Goal: Entertainment & Leisure: Consume media (video, audio)

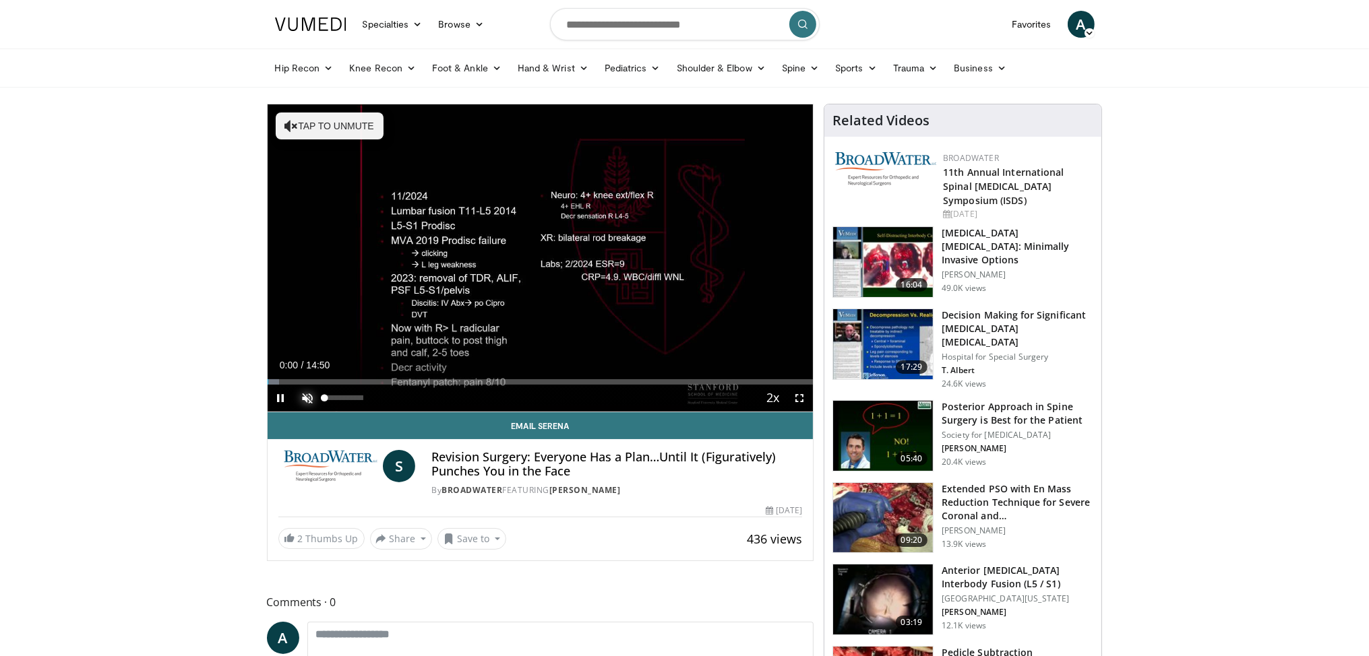
click at [307, 398] on span "Video Player" at bounding box center [308, 398] width 27 height 27
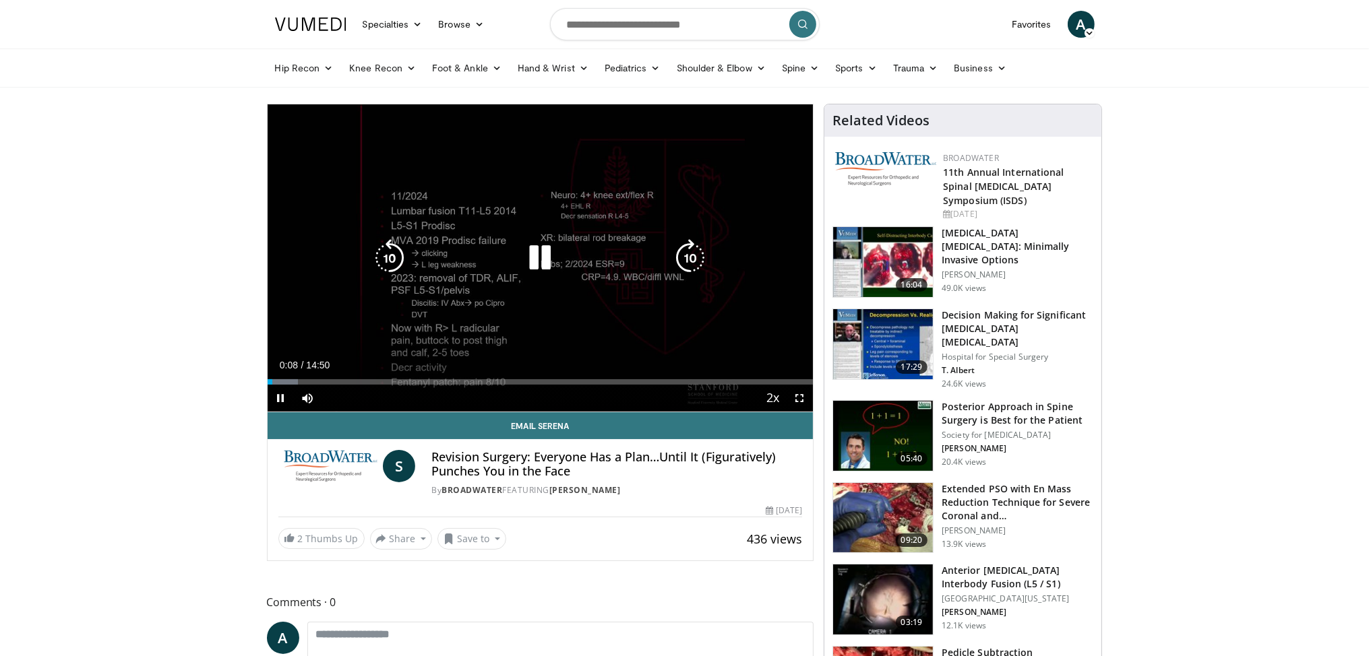
click at [694, 252] on icon "Video Player" at bounding box center [690, 258] width 38 height 38
click at [693, 258] on icon "Video Player" at bounding box center [690, 258] width 38 height 38
click at [694, 254] on icon "Video Player" at bounding box center [690, 258] width 38 height 38
click at [694, 257] on icon "Video Player" at bounding box center [690, 258] width 38 height 38
click at [692, 257] on icon "Video Player" at bounding box center [690, 258] width 38 height 38
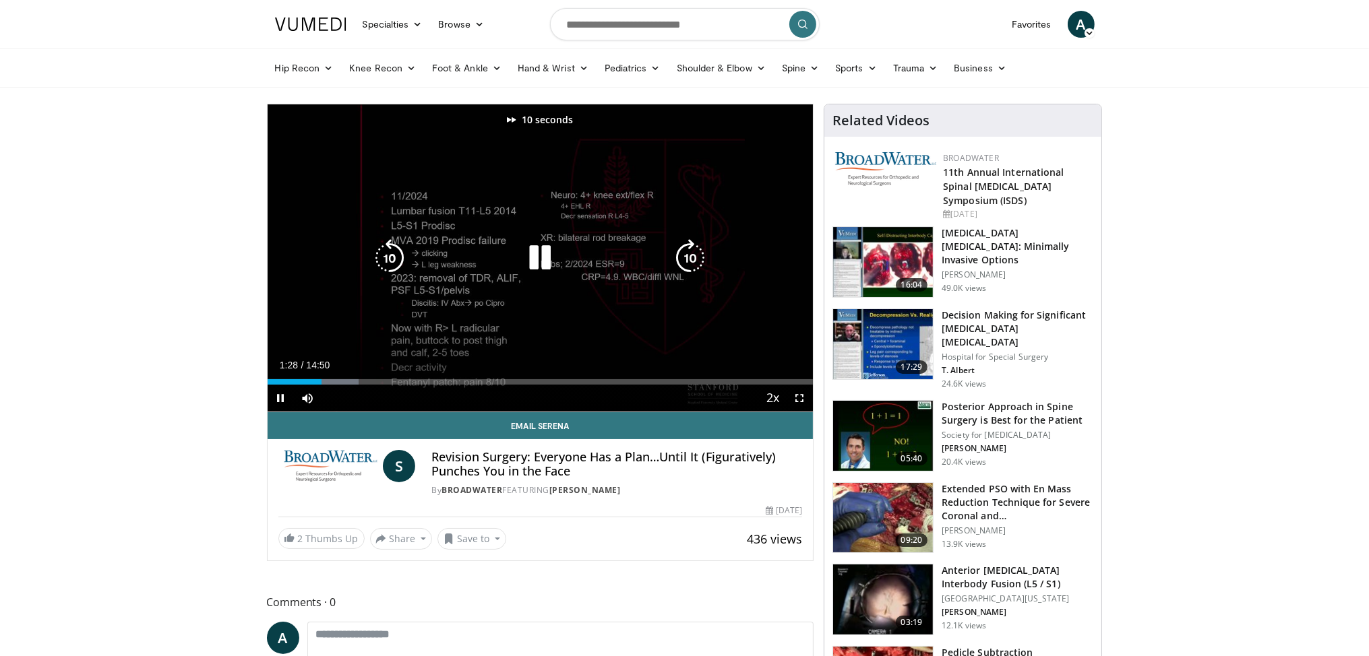
click at [692, 257] on icon "Video Player" at bounding box center [690, 258] width 38 height 38
click at [693, 257] on icon "Video Player" at bounding box center [690, 258] width 38 height 38
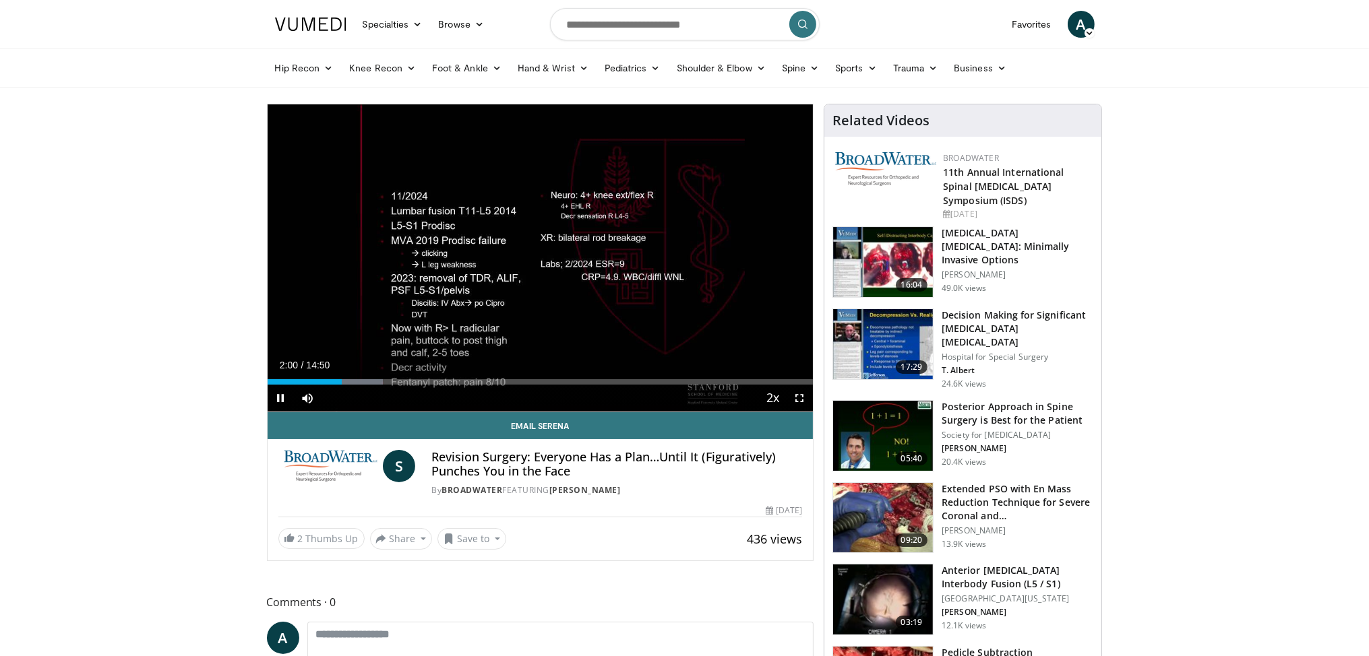
click at [693, 257] on div "30 seconds Tap to unmute" at bounding box center [541, 257] width 546 height 307
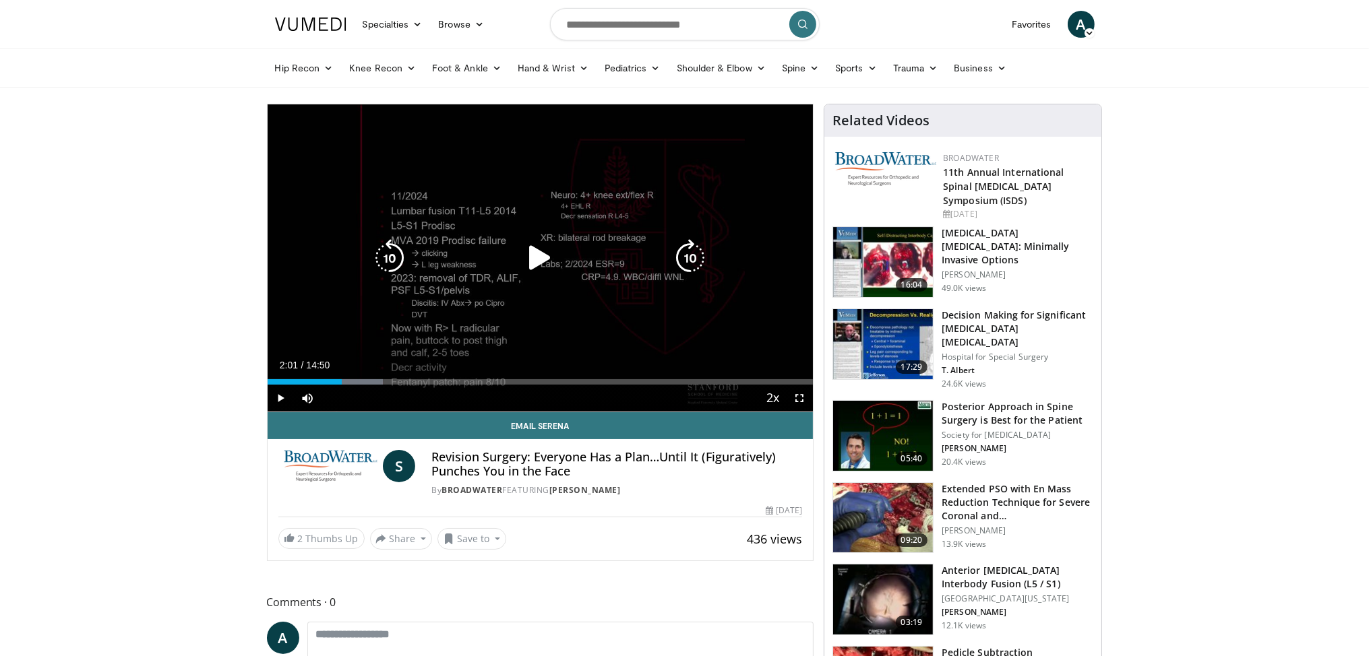
click at [540, 254] on icon "Video Player" at bounding box center [540, 258] width 38 height 38
click at [683, 253] on icon "Video Player" at bounding box center [690, 258] width 38 height 38
click at [543, 260] on icon "Video Player" at bounding box center [540, 258] width 38 height 38
click at [529, 264] on icon "Video Player" at bounding box center [540, 258] width 38 height 38
click at [696, 260] on icon "Video Player" at bounding box center [690, 258] width 38 height 38
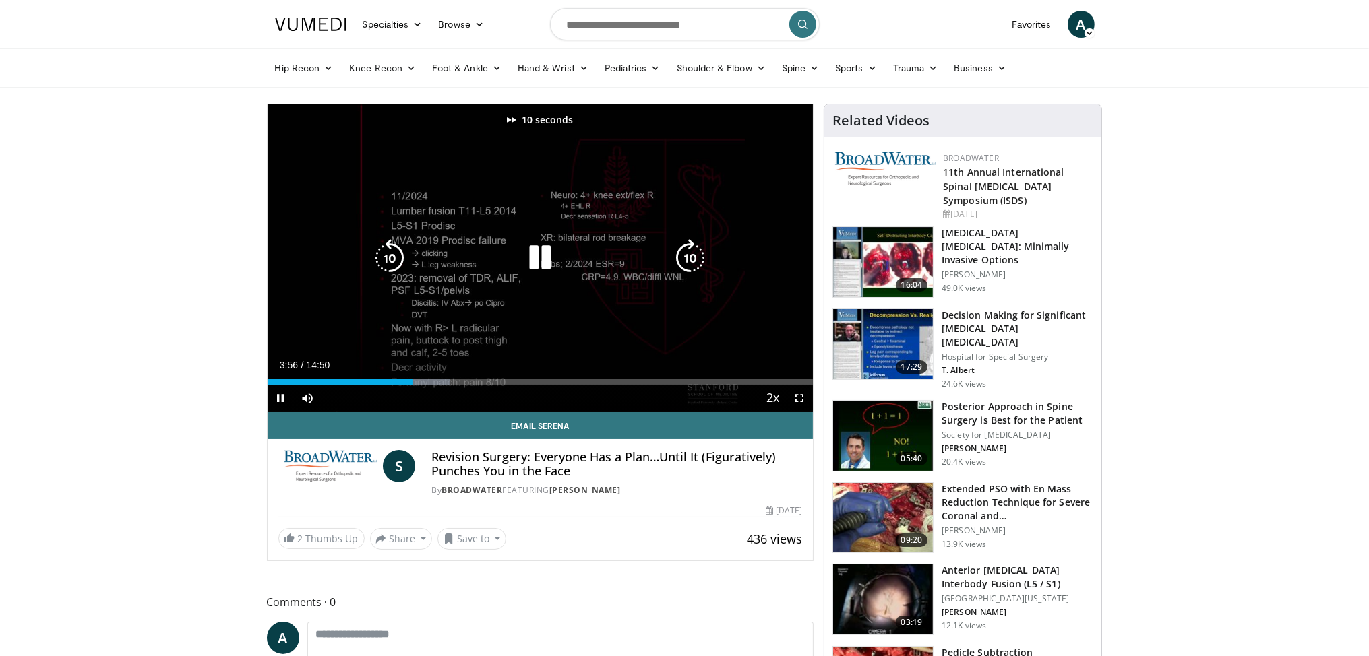
click at [693, 266] on icon "Video Player" at bounding box center [690, 258] width 38 height 38
click at [690, 266] on icon "Video Player" at bounding box center [690, 258] width 38 height 38
click at [390, 257] on icon "Video Player" at bounding box center [390, 258] width 38 height 38
click at [544, 257] on icon "Video Player" at bounding box center [540, 258] width 38 height 38
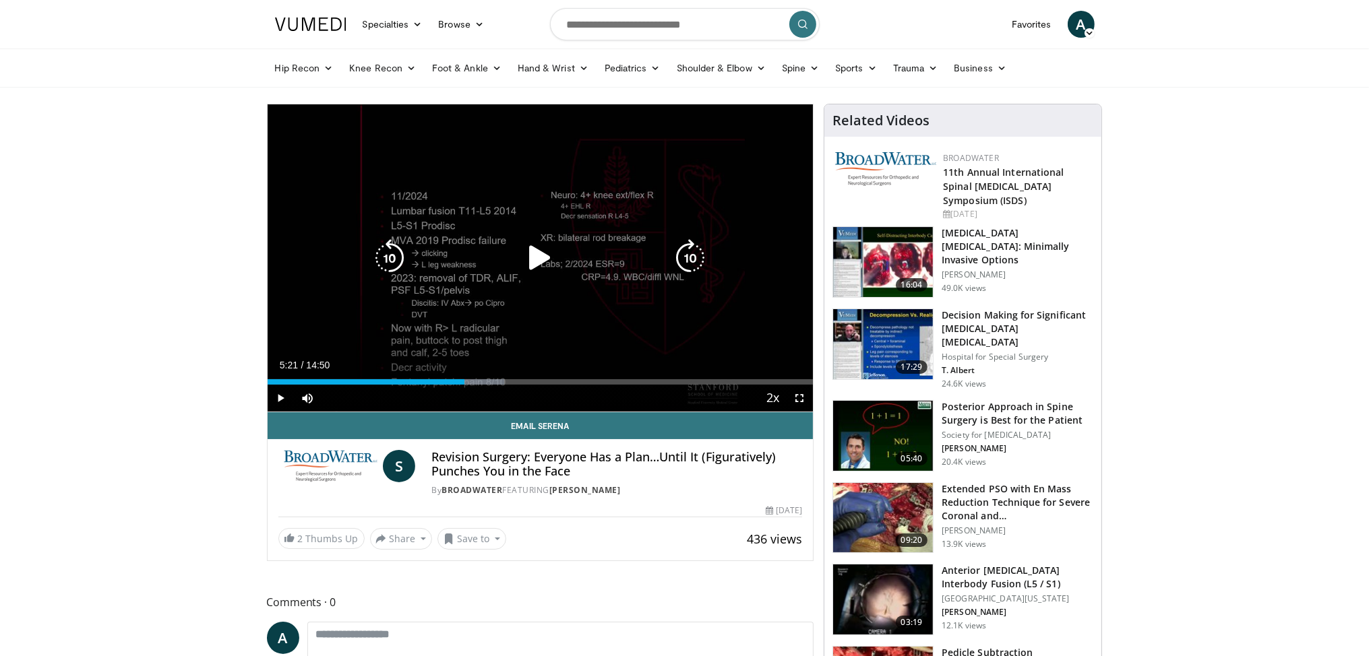
click at [535, 257] on icon "Video Player" at bounding box center [540, 258] width 38 height 38
click at [694, 254] on icon "Video Player" at bounding box center [690, 258] width 38 height 38
click at [692, 257] on icon "Video Player" at bounding box center [690, 258] width 38 height 38
click at [698, 258] on icon "Video Player" at bounding box center [690, 258] width 38 height 38
click at [707, 255] on icon "Video Player" at bounding box center [690, 258] width 38 height 38
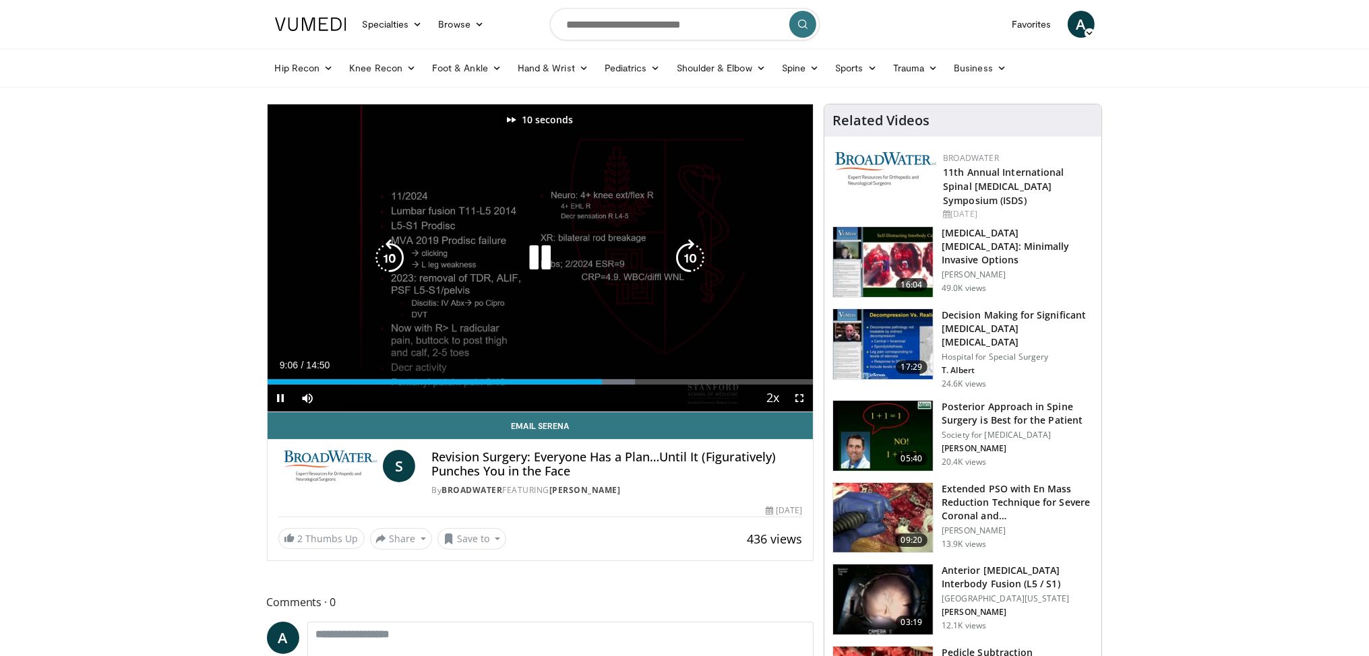
click at [707, 255] on icon "Video Player" at bounding box center [690, 258] width 38 height 38
click at [694, 251] on icon "Video Player" at bounding box center [690, 258] width 38 height 38
click at [699, 240] on icon "Video Player" at bounding box center [690, 258] width 38 height 38
click at [690, 243] on icon "Video Player" at bounding box center [690, 258] width 38 height 38
click at [690, 252] on icon "Video Player" at bounding box center [690, 258] width 38 height 38
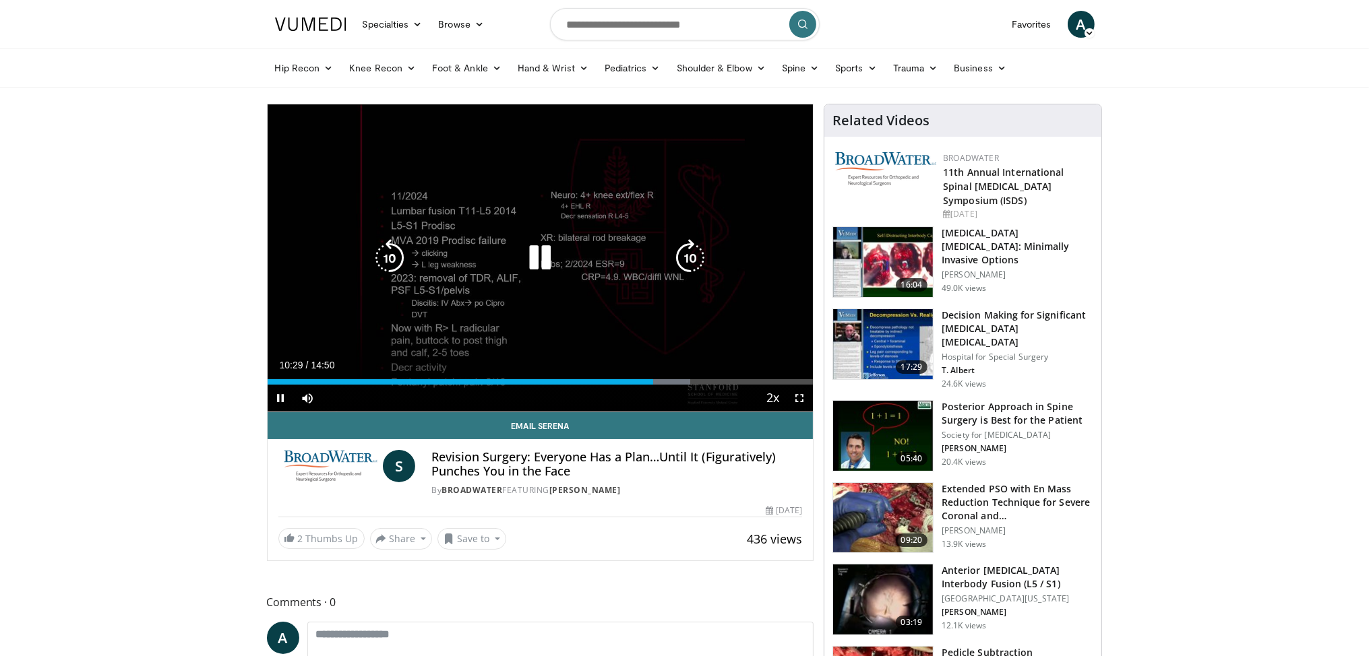
click at [695, 254] on icon "Video Player" at bounding box center [690, 258] width 38 height 38
click at [692, 257] on icon "Video Player" at bounding box center [690, 258] width 38 height 38
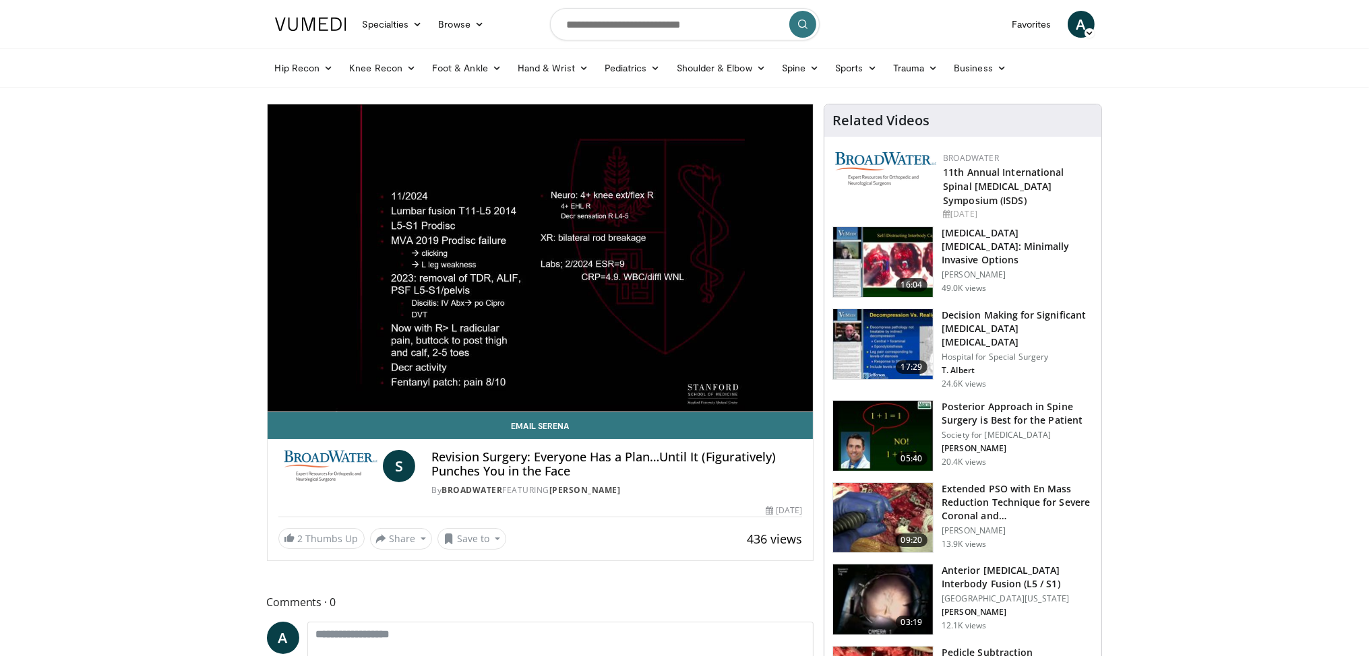
drag, startPoint x: 702, startPoint y: 259, endPoint x: 105, endPoint y: 236, distance: 597.6
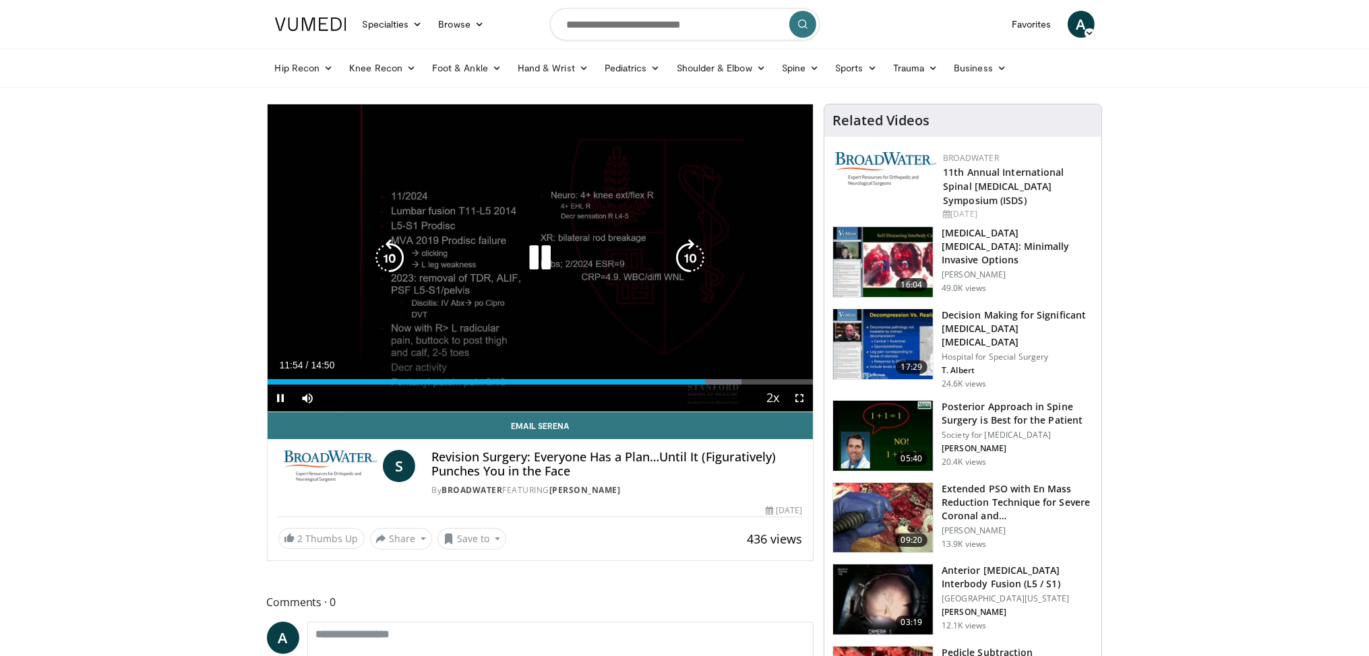
click at [687, 256] on icon "Video Player" at bounding box center [690, 258] width 38 height 38
click at [685, 256] on icon "Video Player" at bounding box center [690, 258] width 38 height 38
click at [681, 255] on icon "Video Player" at bounding box center [690, 258] width 38 height 38
drag, startPoint x: 698, startPoint y: 255, endPoint x: 737, endPoint y: 290, distance: 52.5
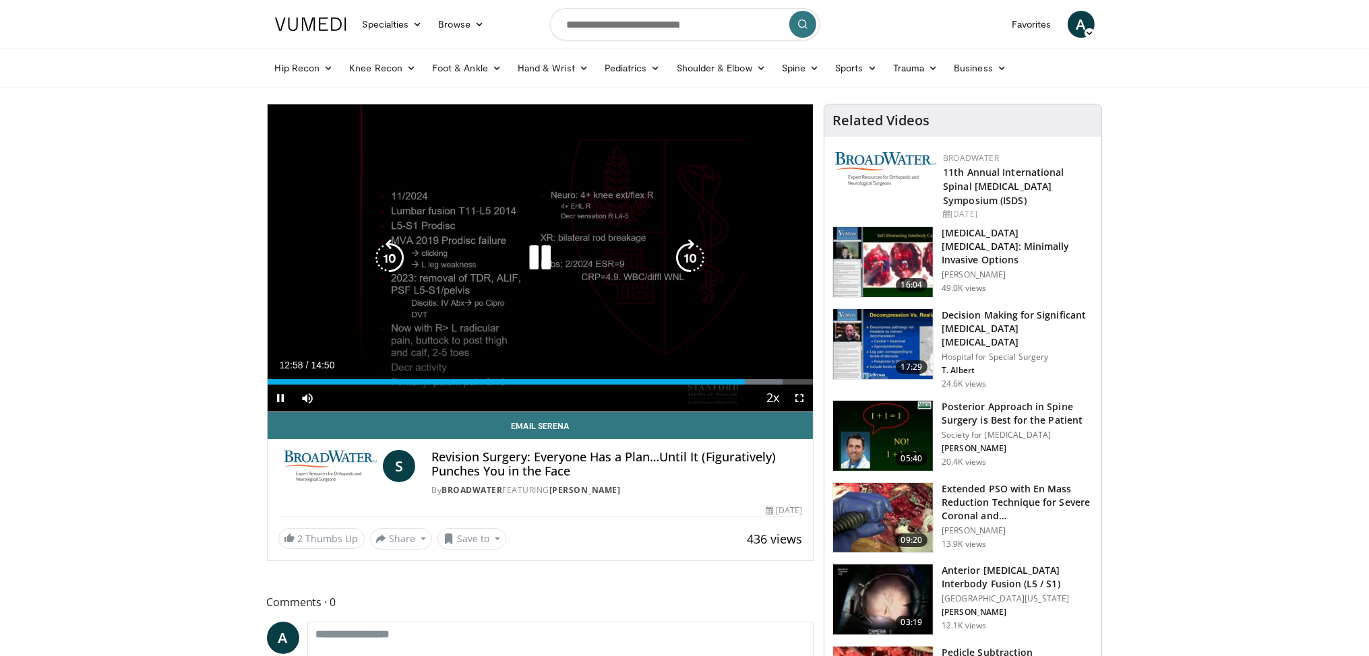
click at [737, 290] on div "20 seconds Tap to unmute" at bounding box center [541, 257] width 546 height 307
click at [683, 267] on icon "Video Player" at bounding box center [690, 258] width 38 height 38
click at [549, 264] on icon "Video Player" at bounding box center [540, 258] width 38 height 38
click at [633, 260] on div "Video Player" at bounding box center [540, 258] width 328 height 27
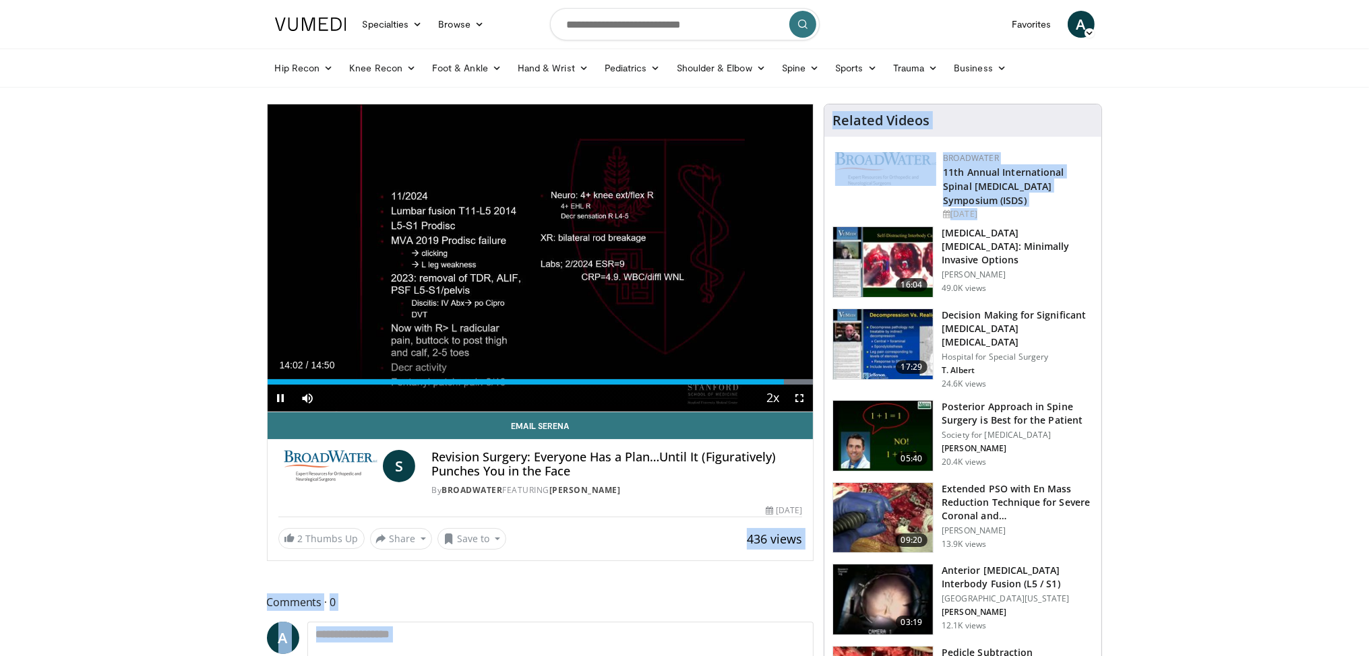
drag, startPoint x: 664, startPoint y: 258, endPoint x: 826, endPoint y: 244, distance: 163.1
click at [814, 244] on video-js "**********" at bounding box center [541, 258] width 546 height 308
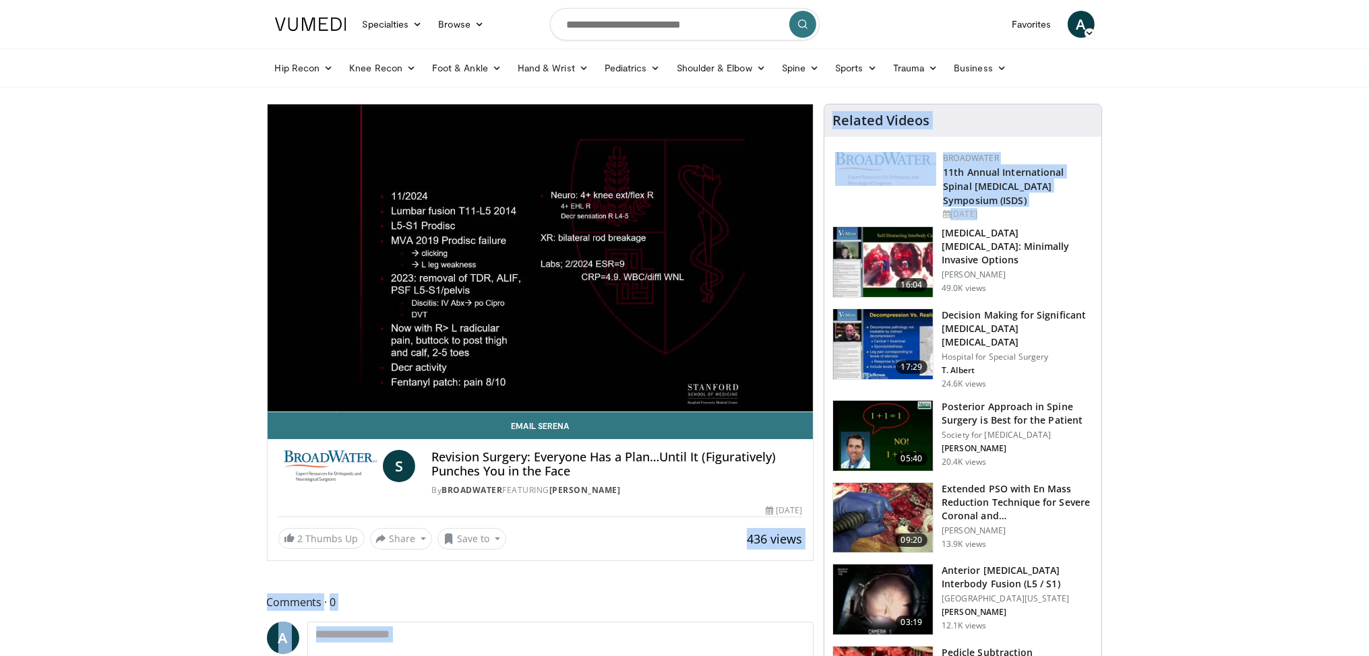
drag, startPoint x: 826, startPoint y: 244, endPoint x: 859, endPoint y: 228, distance: 36.8
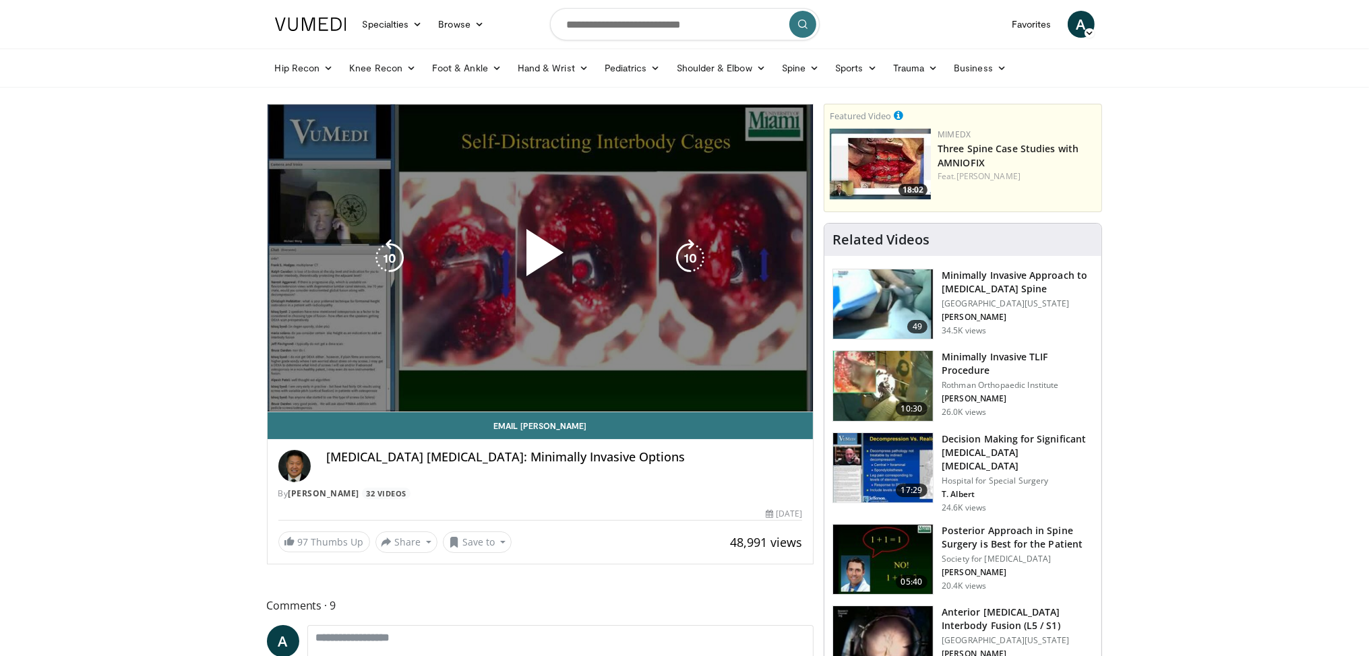
click at [681, 259] on icon "Video Player" at bounding box center [690, 258] width 38 height 38
click at [540, 258] on span "Video Player" at bounding box center [540, 258] width 0 height 0
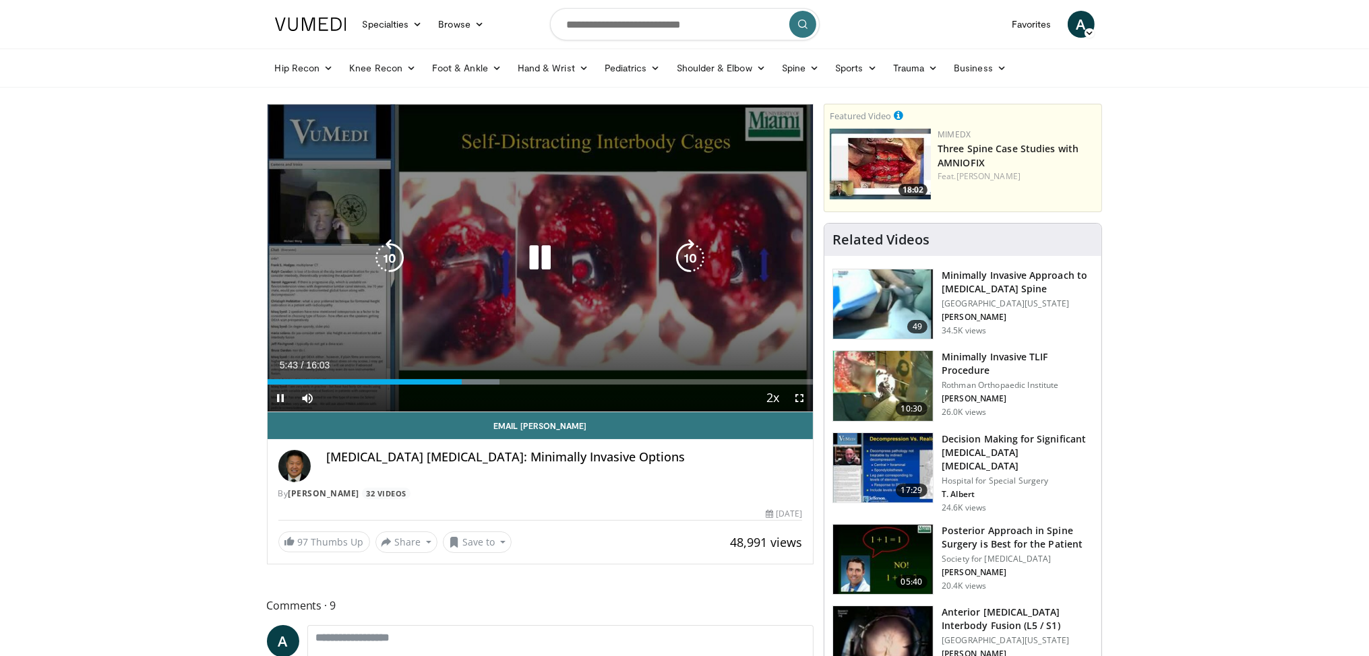
click at [377, 257] on icon "Video Player" at bounding box center [390, 258] width 38 height 38
click at [394, 255] on icon "Video Player" at bounding box center [390, 258] width 38 height 38
click at [401, 257] on icon "Video Player" at bounding box center [390, 258] width 38 height 38
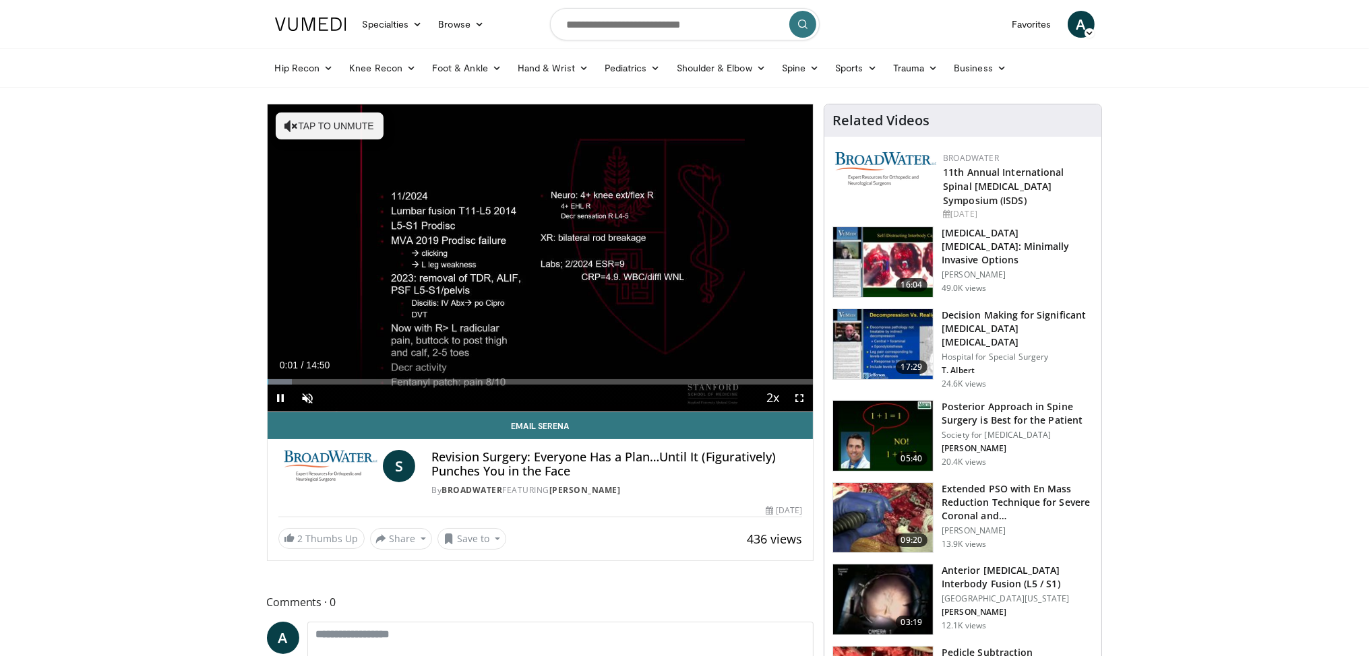
click at [534, 386] on div "Current Time 0:01 / Duration 14:50 Pause Skip Backward Skip Forward Unmute Load…" at bounding box center [541, 398] width 546 height 27
click at [531, 376] on div "Loaded : 4.45% 00:02 07:10" at bounding box center [541, 378] width 546 height 13
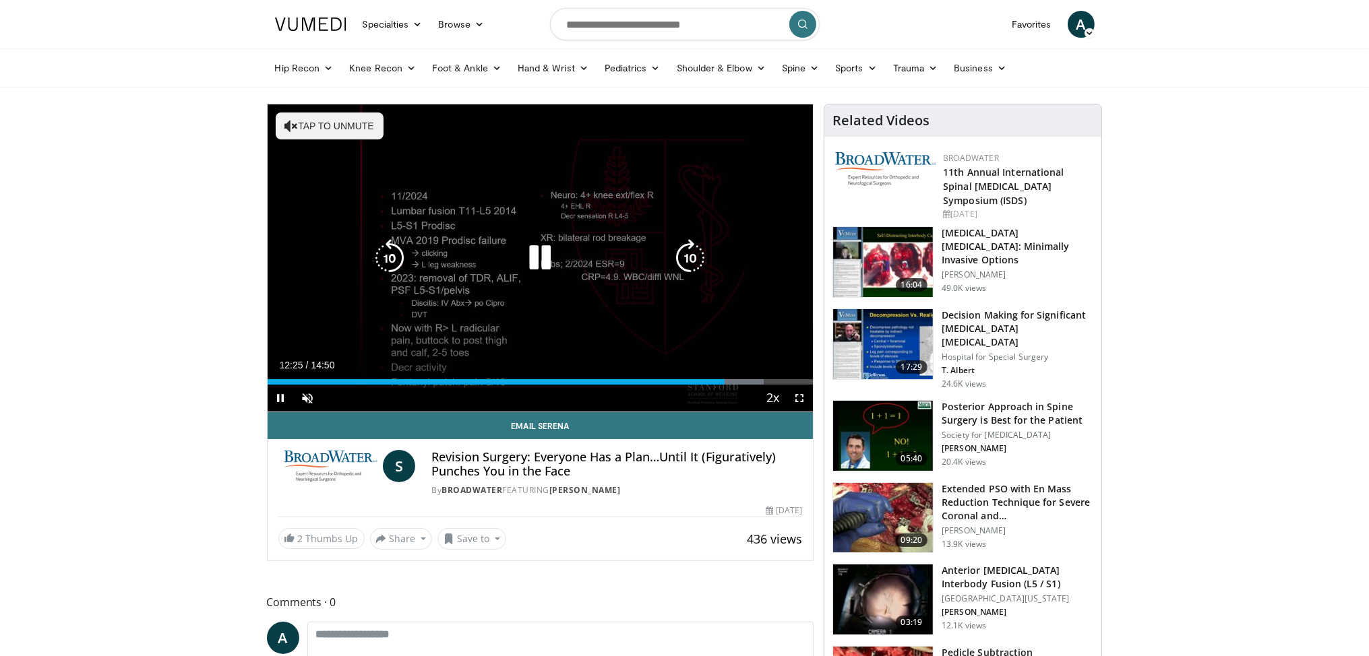
click at [539, 261] on icon "Video Player" at bounding box center [540, 258] width 38 height 38
click at [539, 263] on icon "Video Player" at bounding box center [540, 258] width 38 height 38
click at [705, 251] on icon "Video Player" at bounding box center [690, 258] width 38 height 38
click at [703, 251] on icon "Video Player" at bounding box center [690, 258] width 38 height 38
click at [694, 255] on icon "Video Player" at bounding box center [690, 258] width 38 height 38
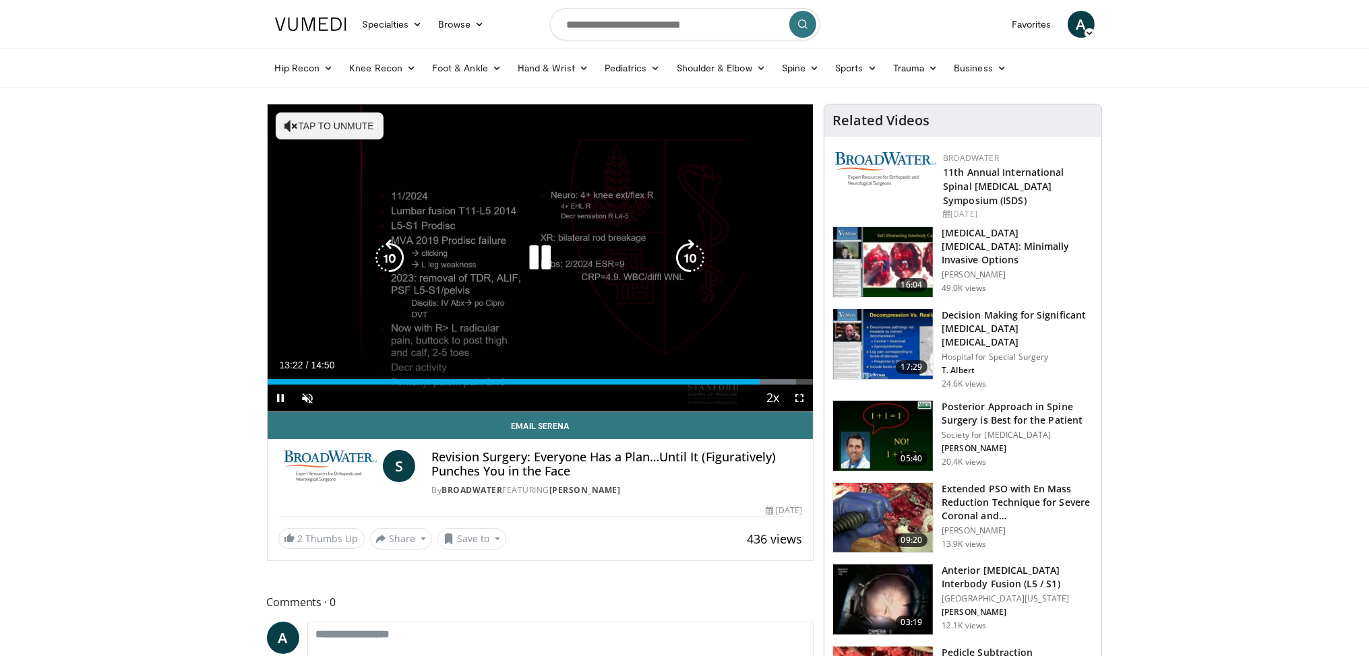
click at [688, 259] on icon "Video Player" at bounding box center [690, 258] width 38 height 38
click at [541, 264] on icon "Video Player" at bounding box center [540, 258] width 38 height 38
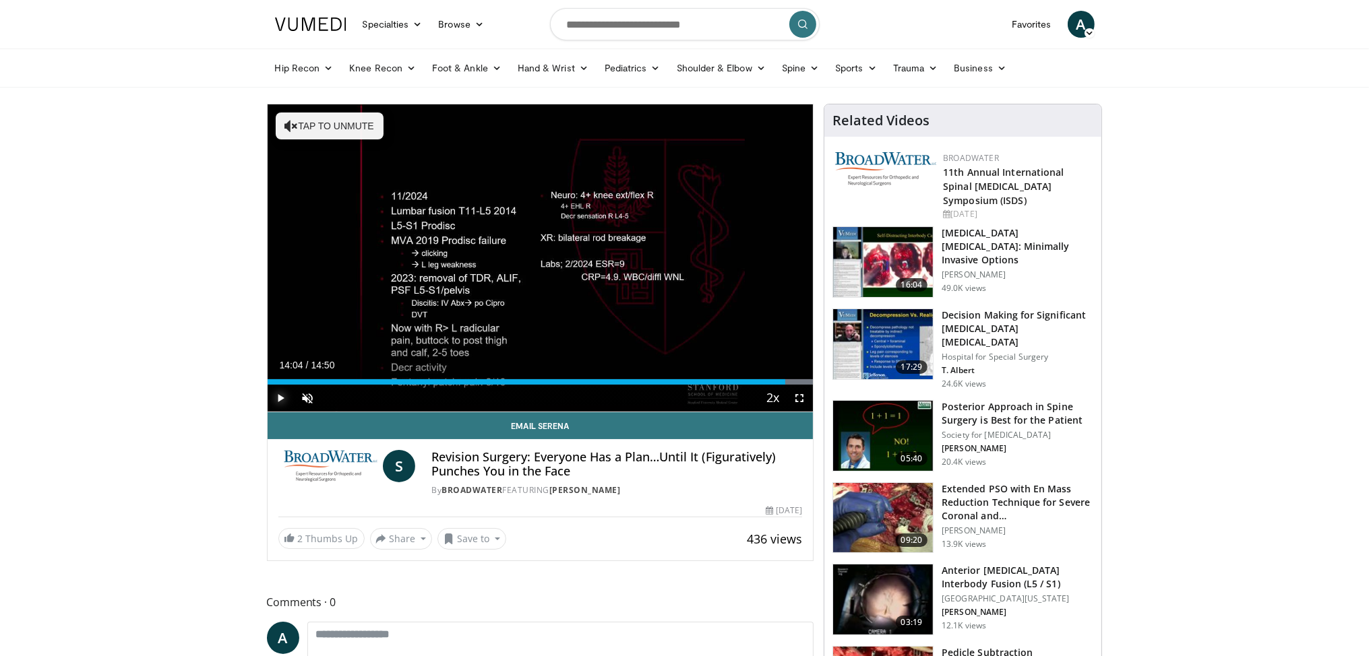
click at [280, 398] on span "Video Player" at bounding box center [281, 398] width 27 height 27
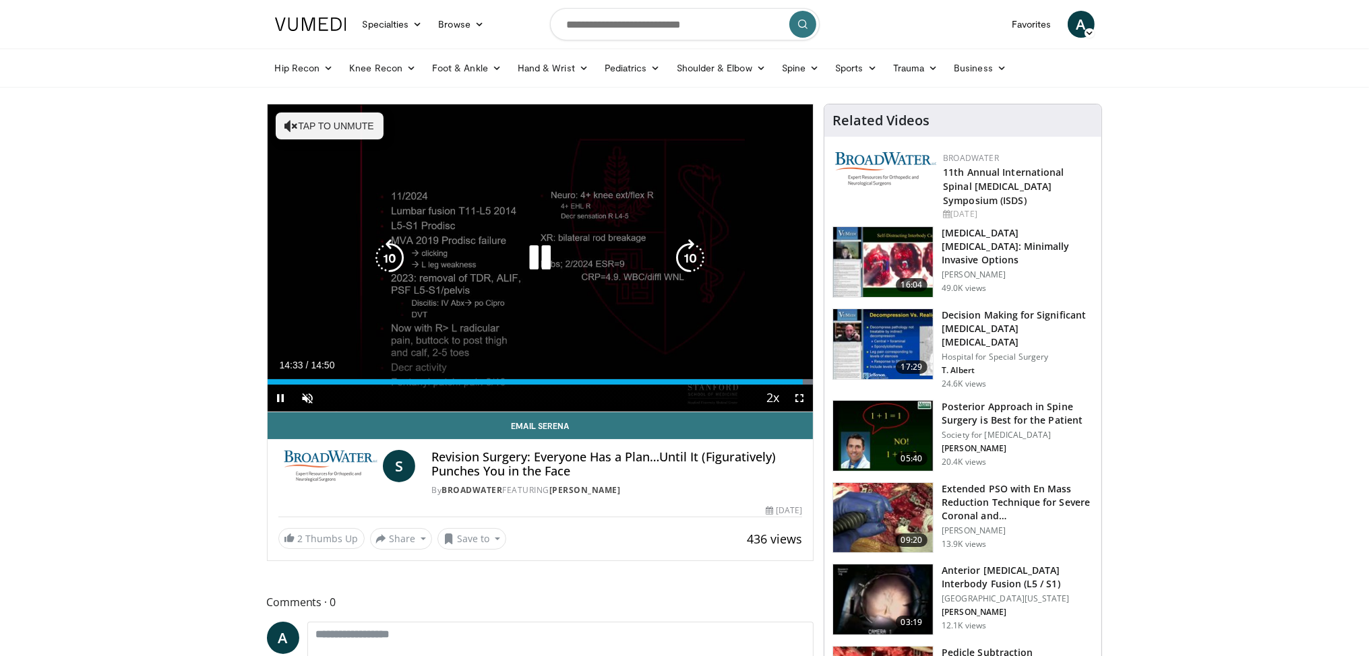
click at [545, 260] on icon "Video Player" at bounding box center [540, 258] width 38 height 38
click at [319, 127] on button "Tap to unmute" at bounding box center [330, 126] width 108 height 27
click at [538, 260] on icon "Video Player" at bounding box center [540, 258] width 38 height 38
click at [695, 259] on icon "Video Player" at bounding box center [690, 258] width 38 height 38
click at [539, 264] on icon "Video Player" at bounding box center [540, 258] width 38 height 38
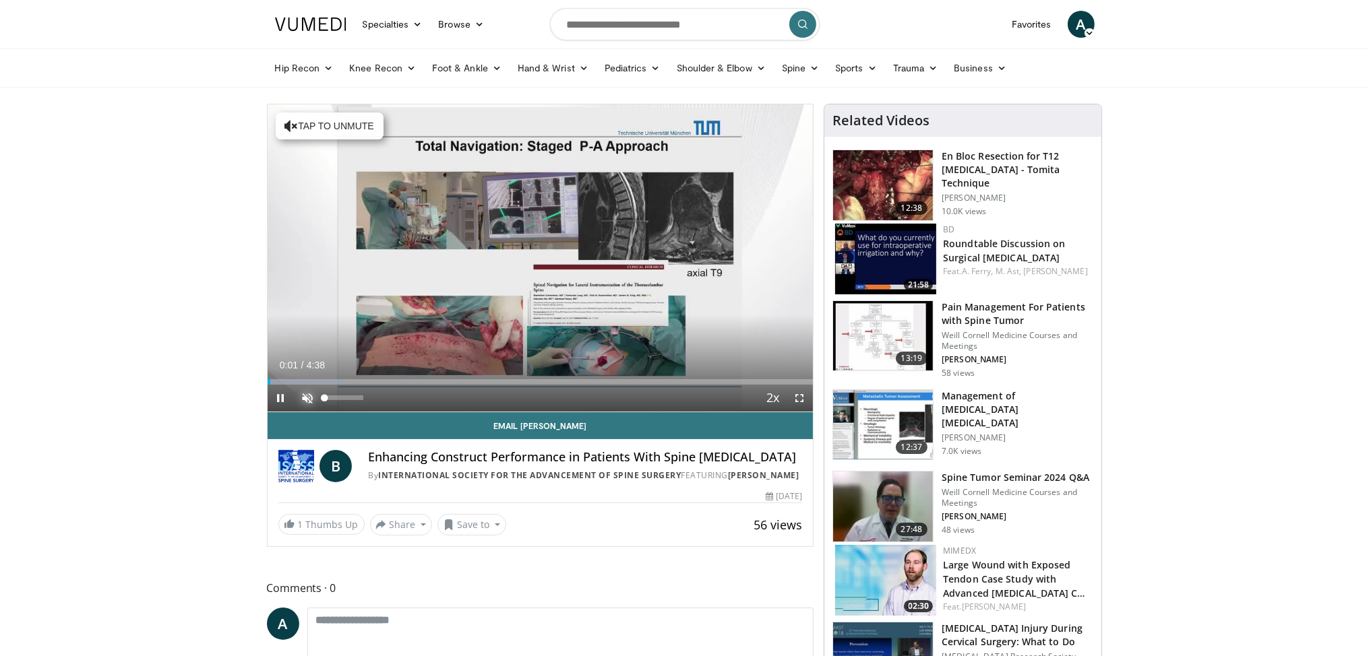
click at [310, 399] on span "Video Player" at bounding box center [308, 398] width 27 height 27
